Goal: Find contact information: Find contact information

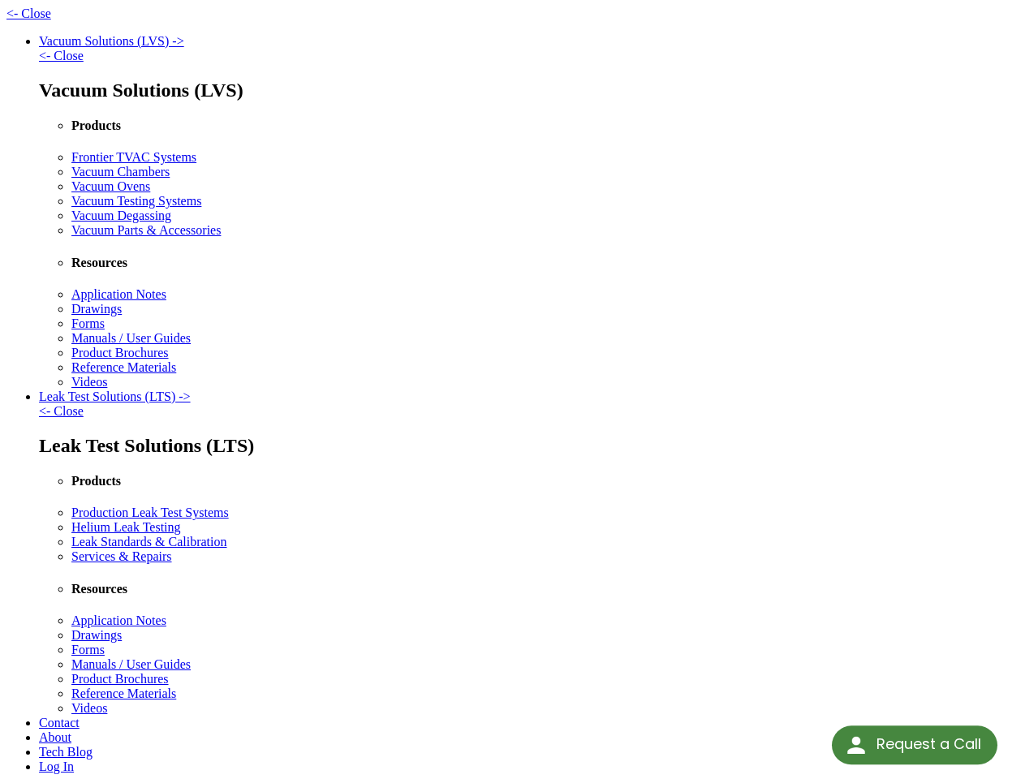
select select "Language Translate Widget"
click at [915, 750] on div "Request a Call" at bounding box center [929, 749] width 105 height 37
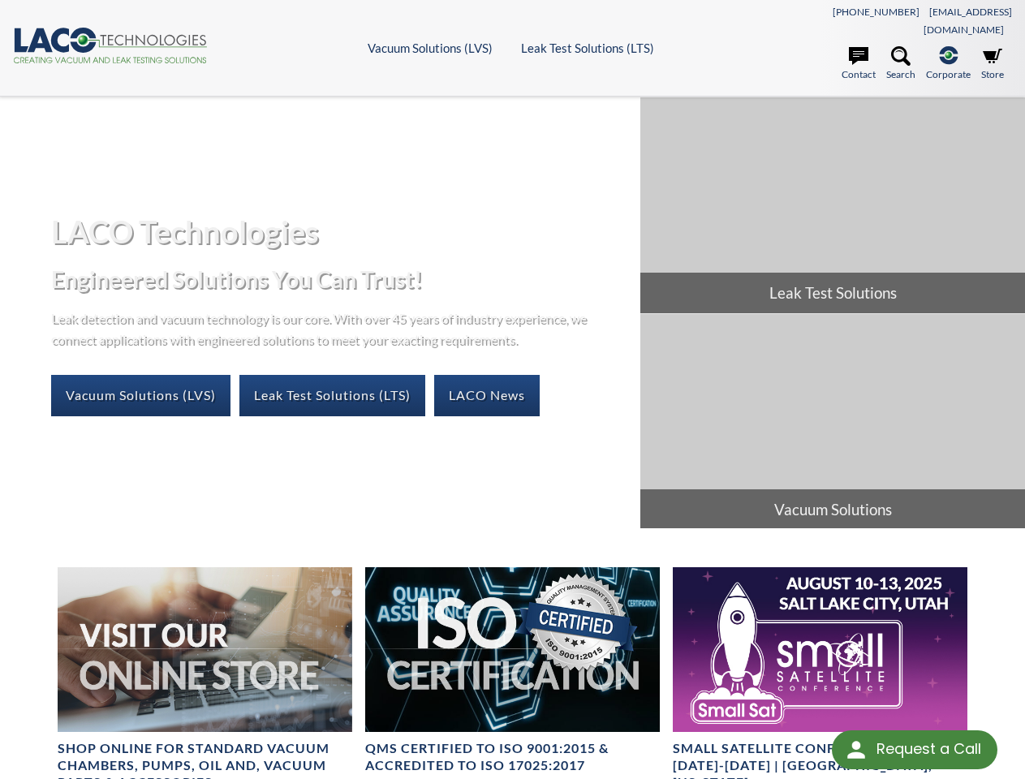
select select "Language Translate Widget"
click at [915, 750] on div "Request a Call" at bounding box center [929, 749] width 105 height 37
